Goal: Check status: Check status

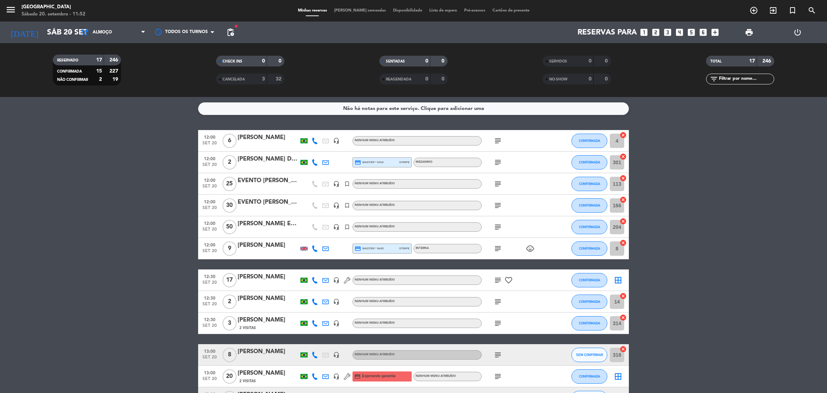
scroll to position [159, 0]
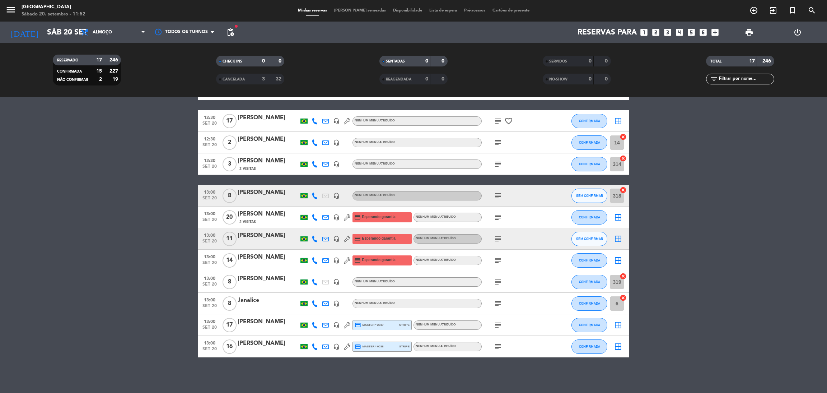
click at [57, 41] on div "[DATE] [DATE] arrow_drop_down" at bounding box center [41, 33] width 72 height 22
click at [61, 30] on input "Sáb 20 set" at bounding box center [92, 32] width 99 height 16
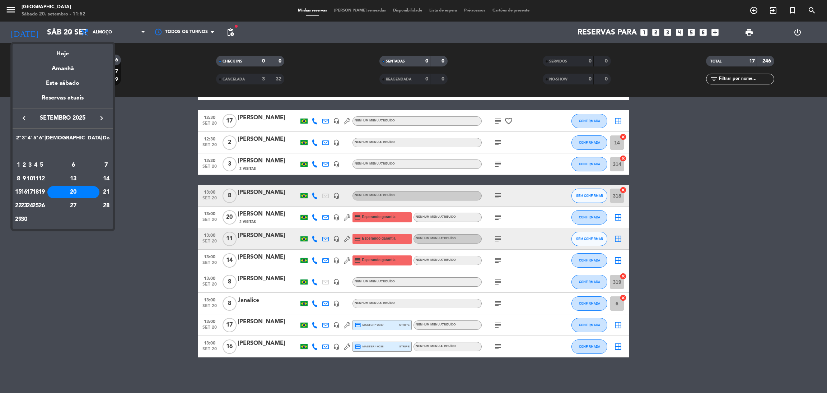
click at [103, 193] on div "21" at bounding box center [106, 192] width 7 height 12
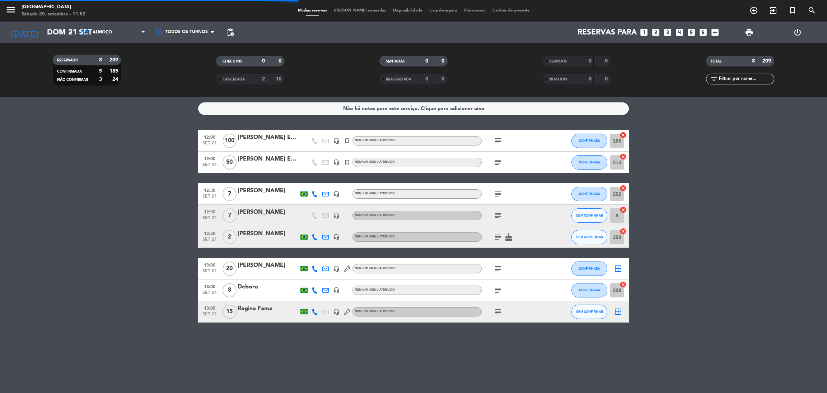
scroll to position [0, 0]
click at [134, 35] on span "Almoço" at bounding box center [113, 32] width 72 height 16
click at [63, 33] on input "Dom 21 set" at bounding box center [92, 32] width 99 height 16
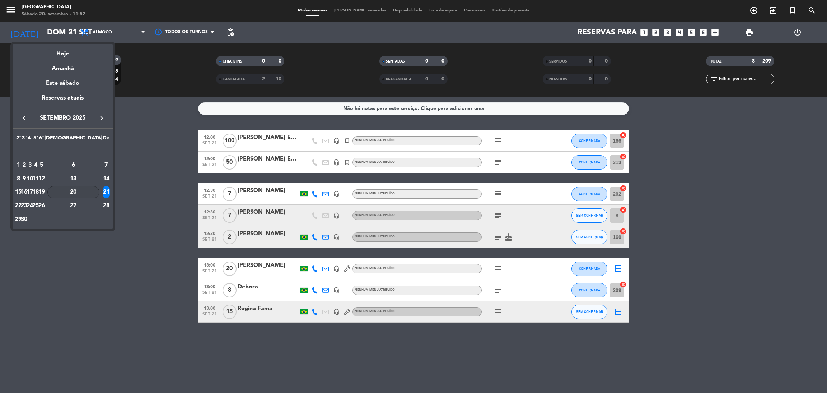
click at [86, 191] on div "20" at bounding box center [73, 192] width 52 height 12
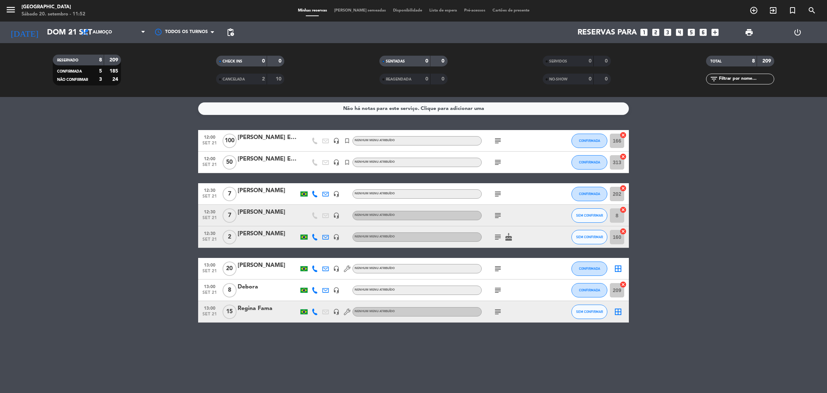
type input "Sáb 20 set"
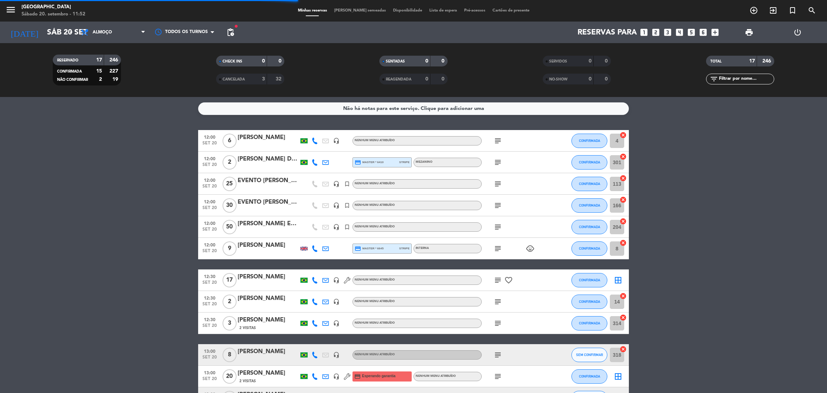
click at [131, 39] on span "Almoço" at bounding box center [113, 32] width 72 height 16
click at [122, 80] on div "menu [GEOGRAPHIC_DATA] Sábado 20. setembro - 11:53 Minhas reservas Mesas semead…" at bounding box center [413, 48] width 827 height 97
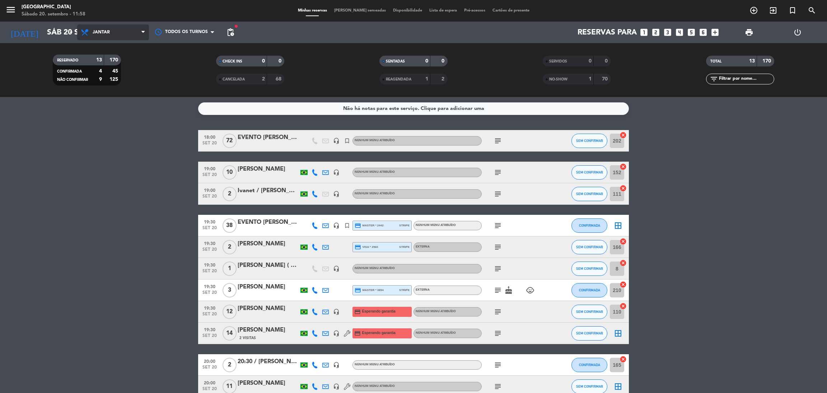
click at [137, 35] on span "Jantar" at bounding box center [113, 32] width 72 height 16
click at [124, 59] on div "menu [GEOGRAPHIC_DATA] Sábado 20. setembro - 11:58 Minhas reservas Mesas semead…" at bounding box center [413, 48] width 827 height 97
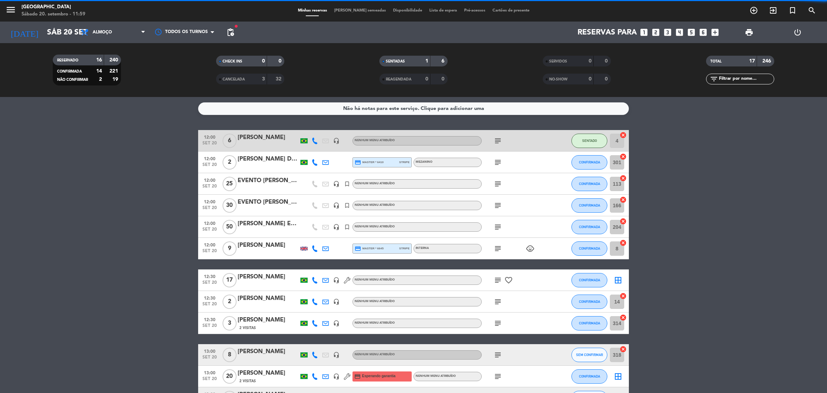
click at [727, 79] on input "text" at bounding box center [746, 79] width 56 height 8
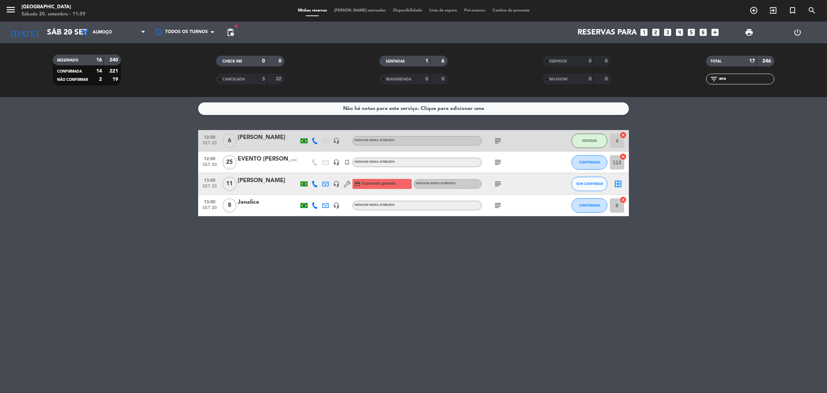
click at [499, 164] on icon "subject" at bounding box center [497, 162] width 9 height 9
click at [737, 78] on input "ana" at bounding box center [746, 79] width 56 height 8
type input "a"
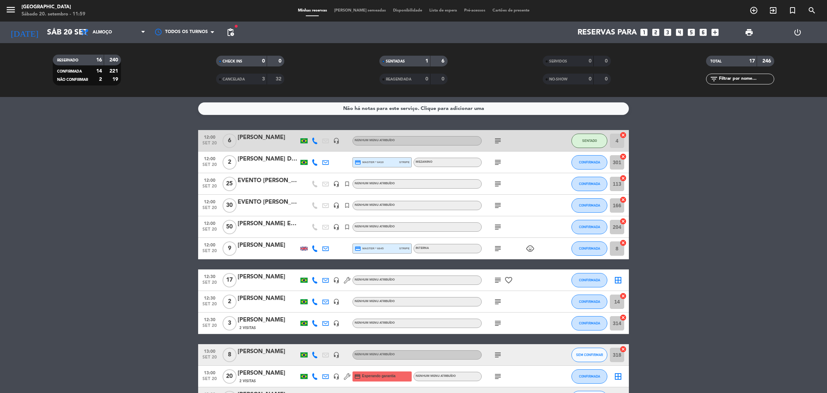
click at [495, 225] on icon "subject" at bounding box center [497, 227] width 9 height 9
click at [402, 64] on div "SENTADAS" at bounding box center [397, 61] width 33 height 8
